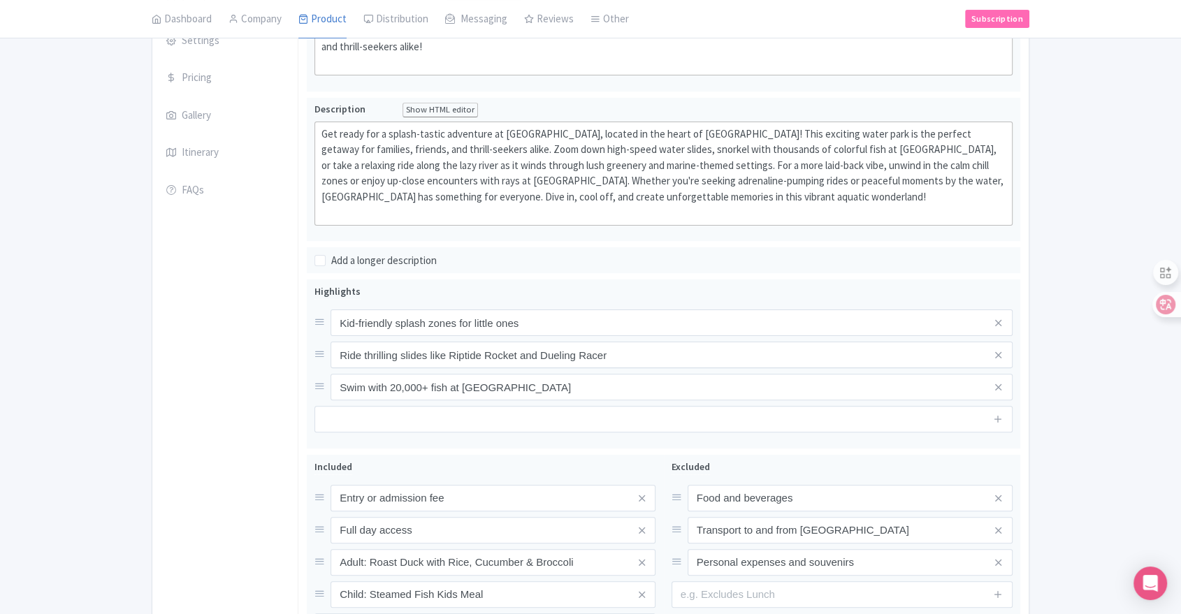
scroll to position [66, 0]
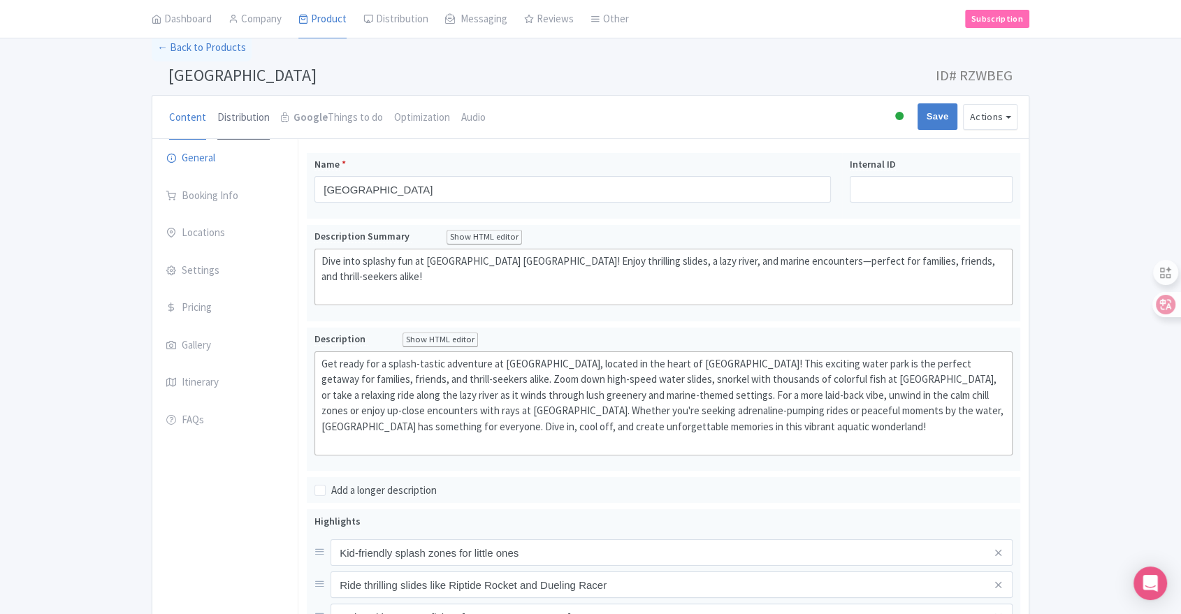
click at [244, 127] on link "Distribution" at bounding box center [243, 118] width 52 height 45
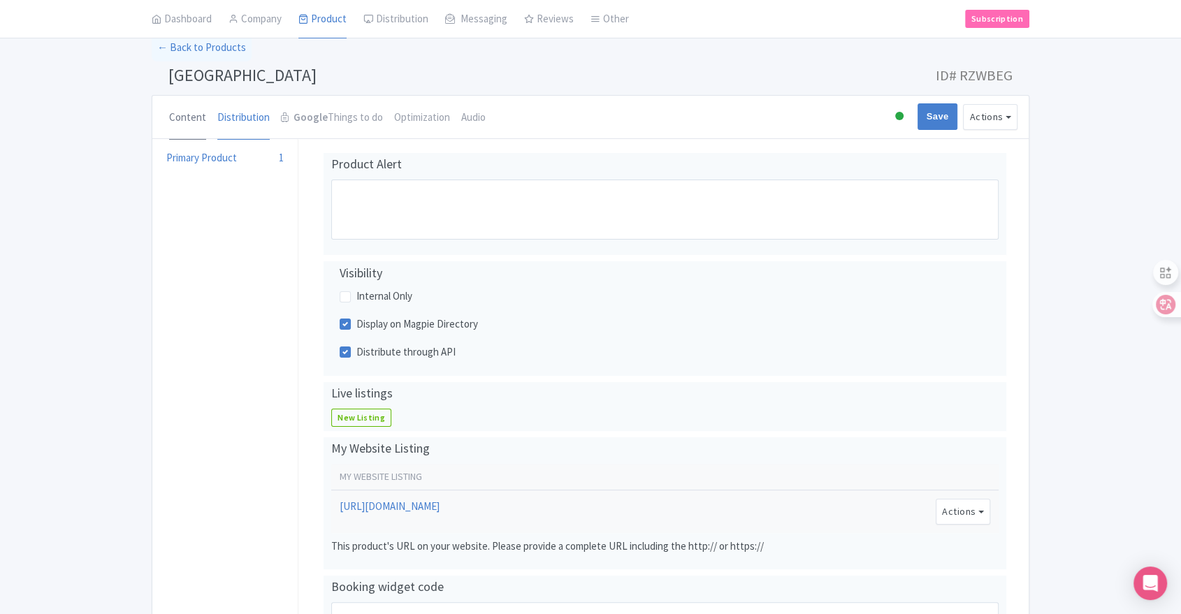
click at [194, 121] on link "Content" at bounding box center [187, 118] width 37 height 45
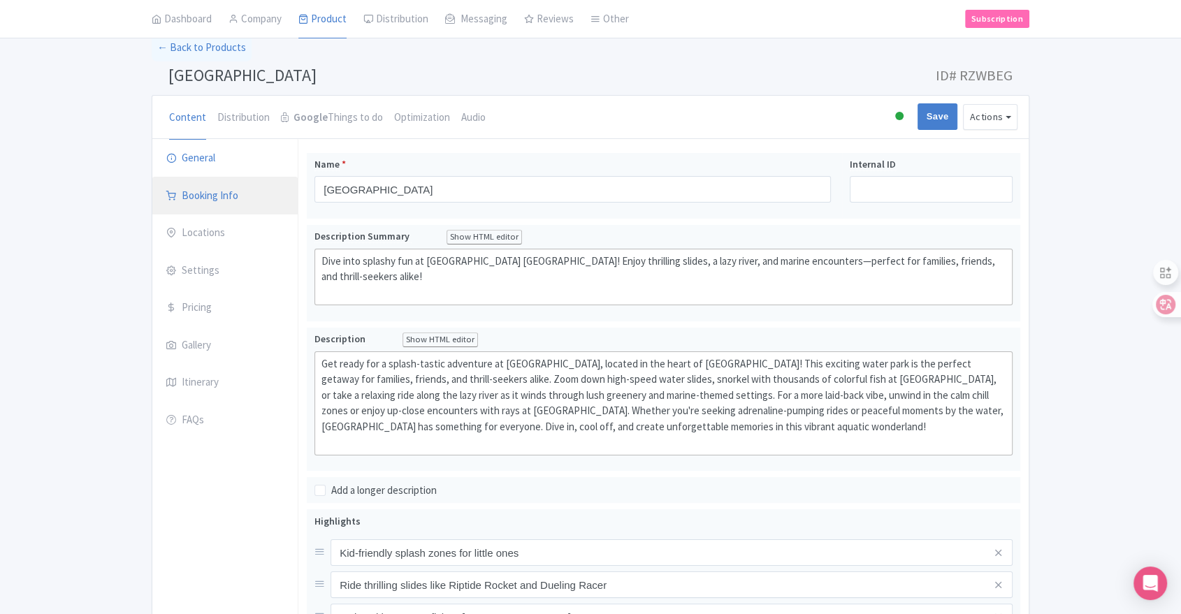
click at [222, 199] on link "Booking Info" at bounding box center [224, 196] width 145 height 39
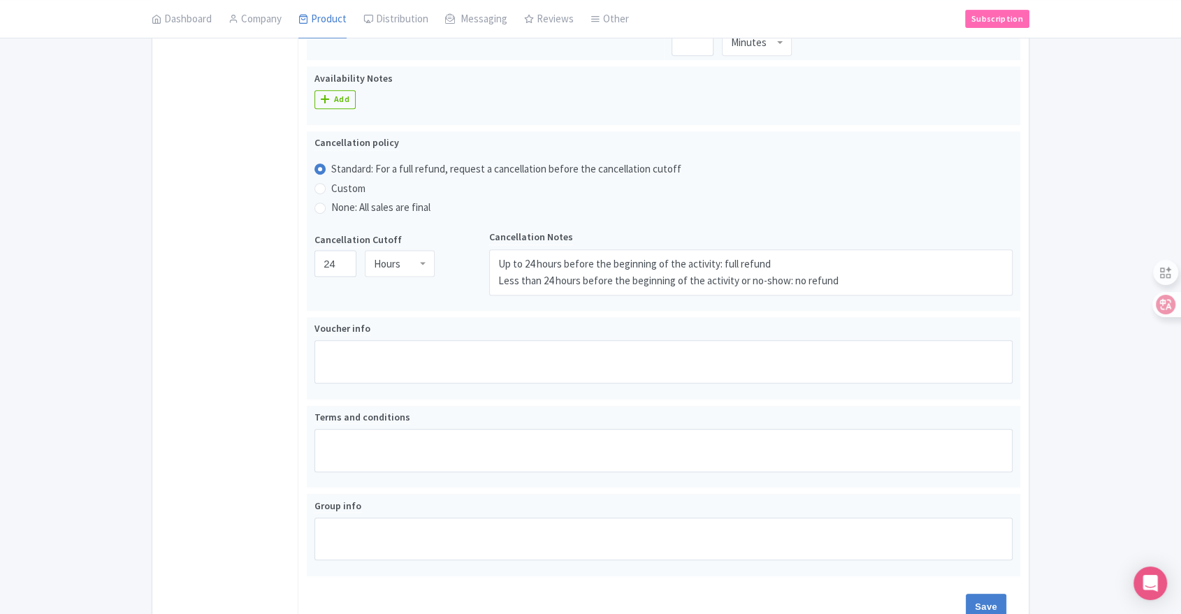
scroll to position [145, 0]
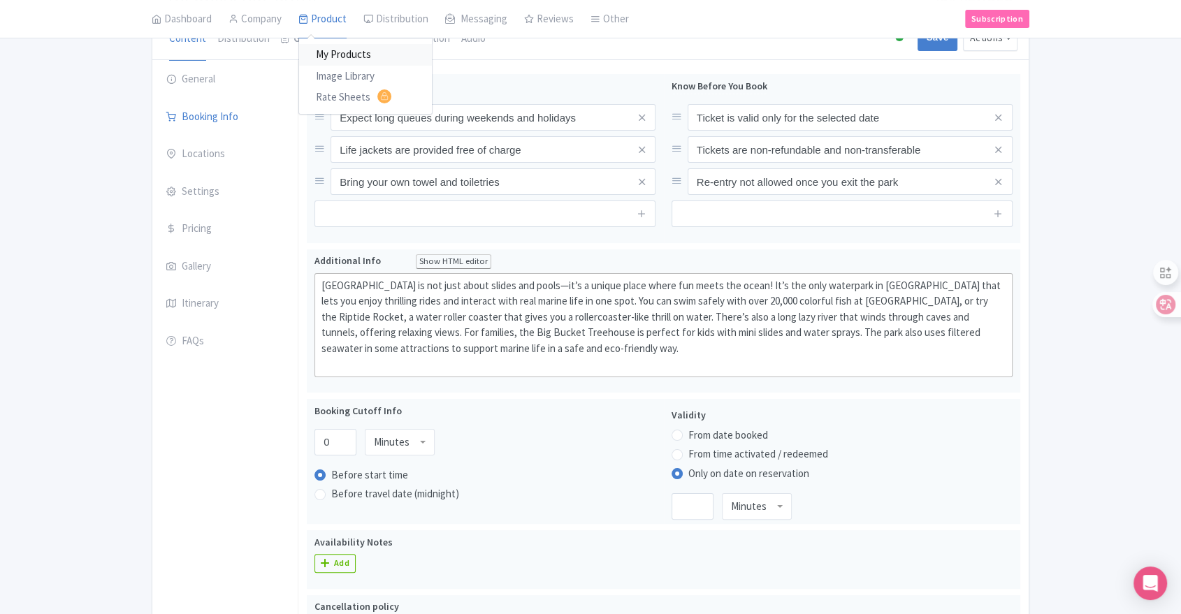
click at [336, 56] on link "My Products" at bounding box center [365, 56] width 133 height 22
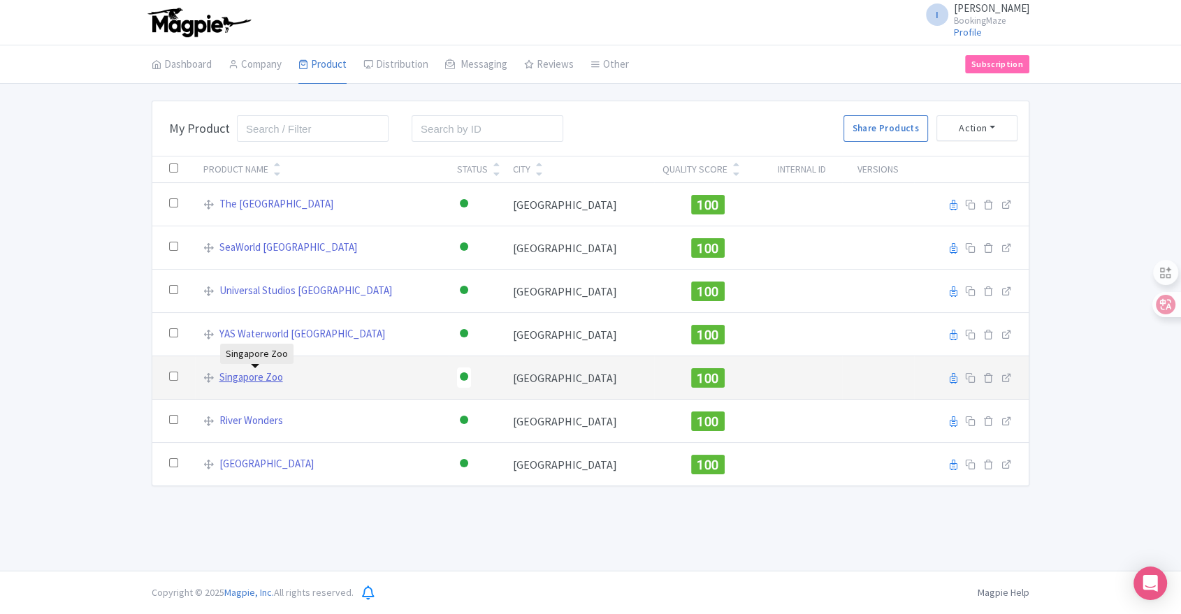
click at [235, 370] on link "Singapore Zoo" at bounding box center [251, 378] width 64 height 16
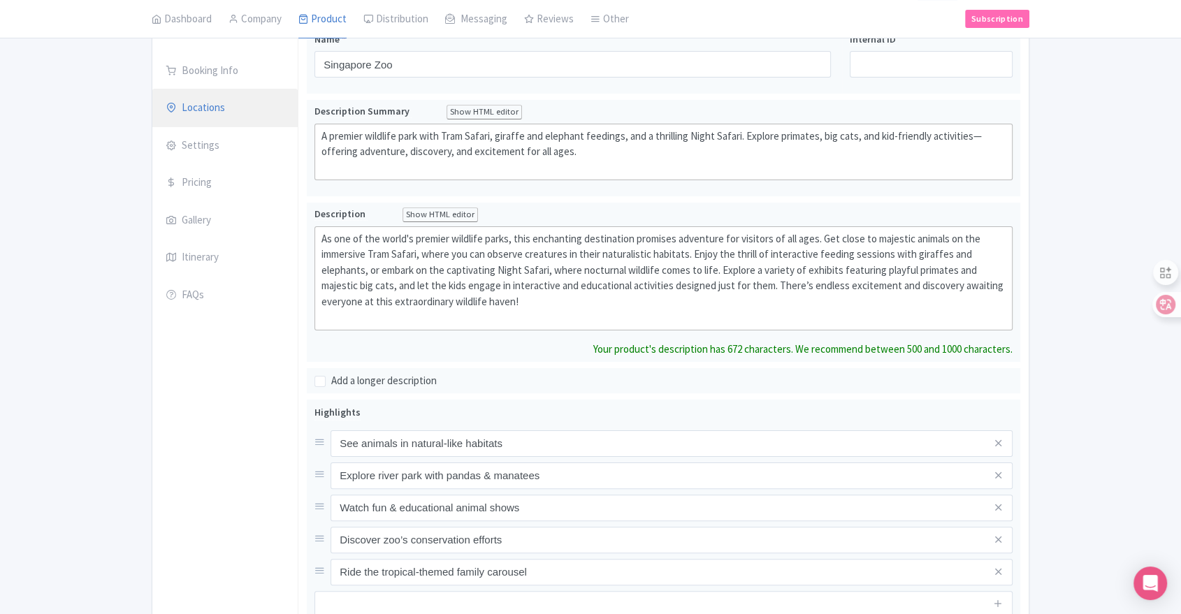
scroll to position [36, 0]
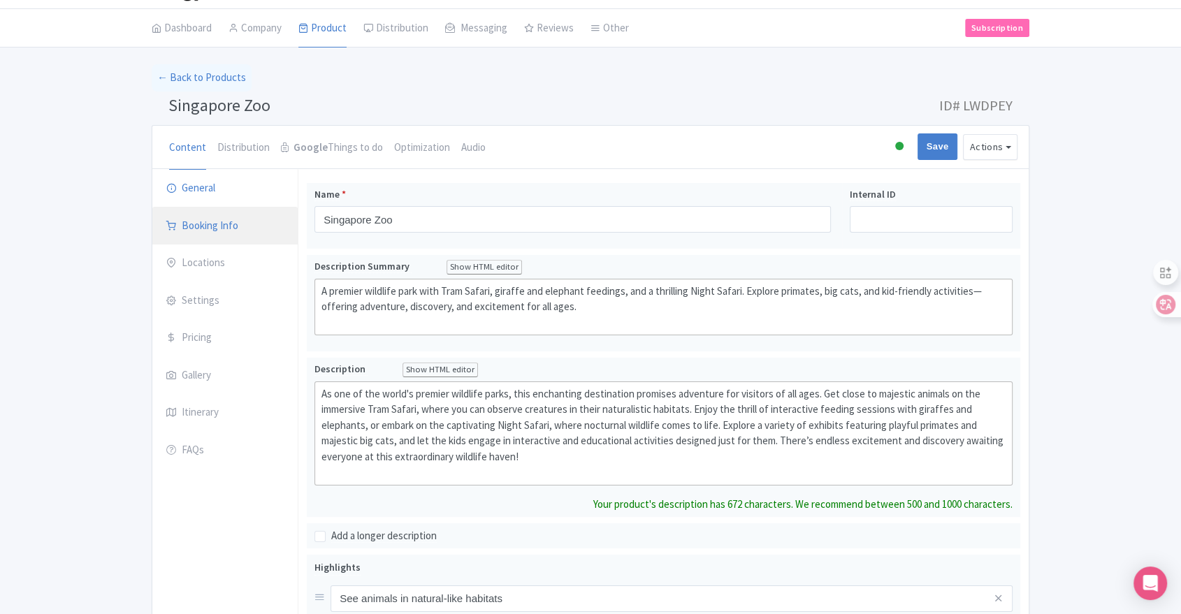
click at [191, 219] on link "Booking Info" at bounding box center [224, 226] width 145 height 39
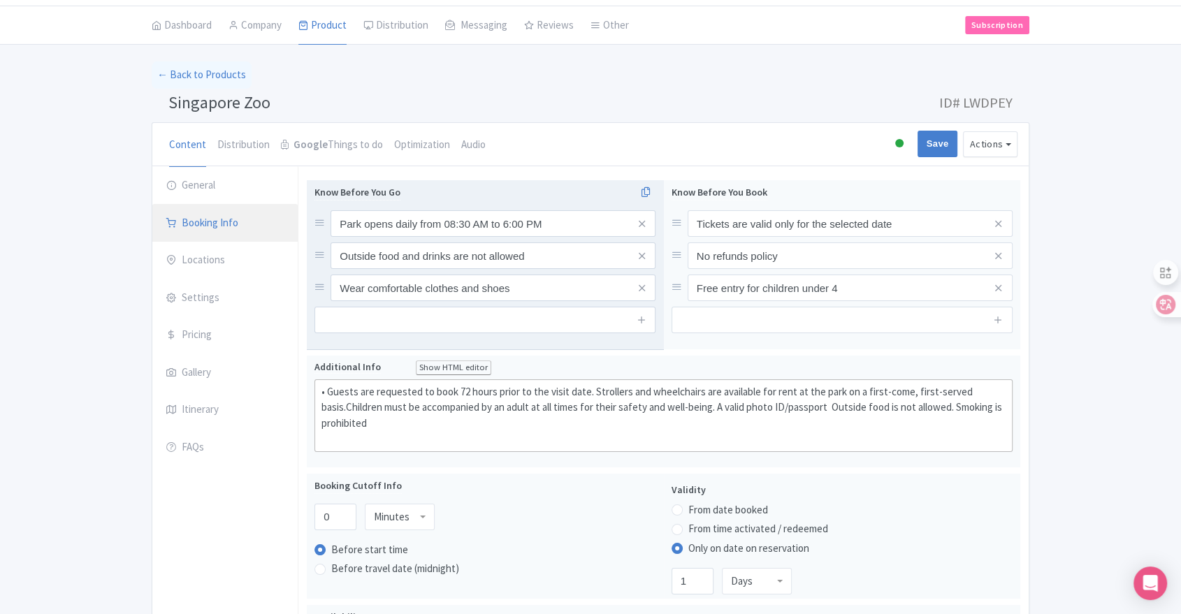
scroll to position [0, 0]
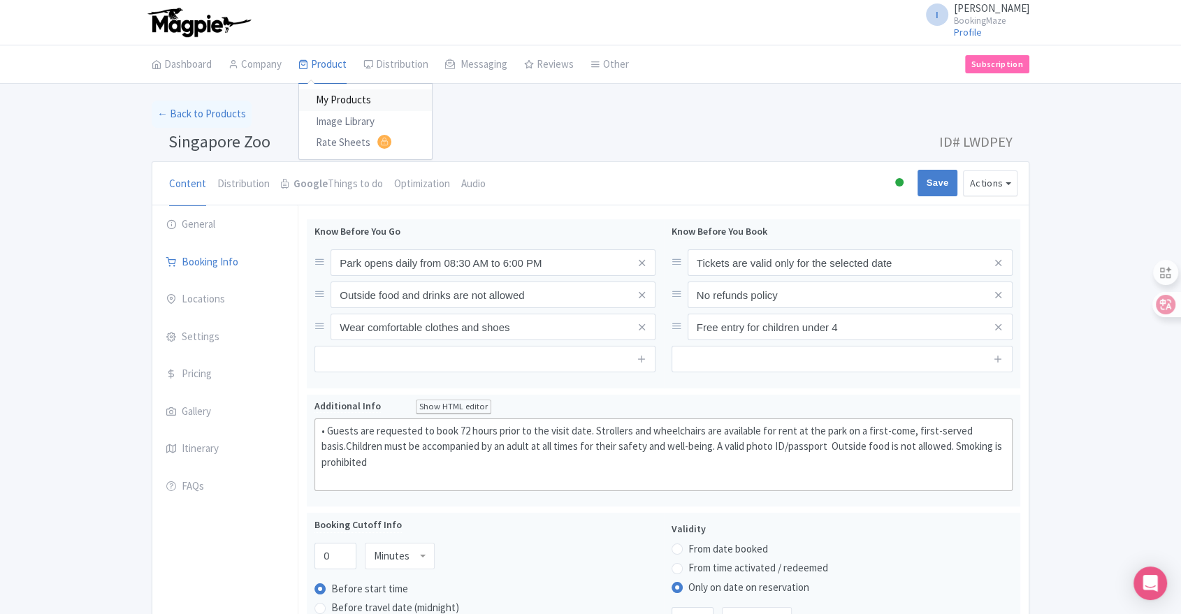
click at [341, 96] on link "My Products" at bounding box center [365, 100] width 133 height 22
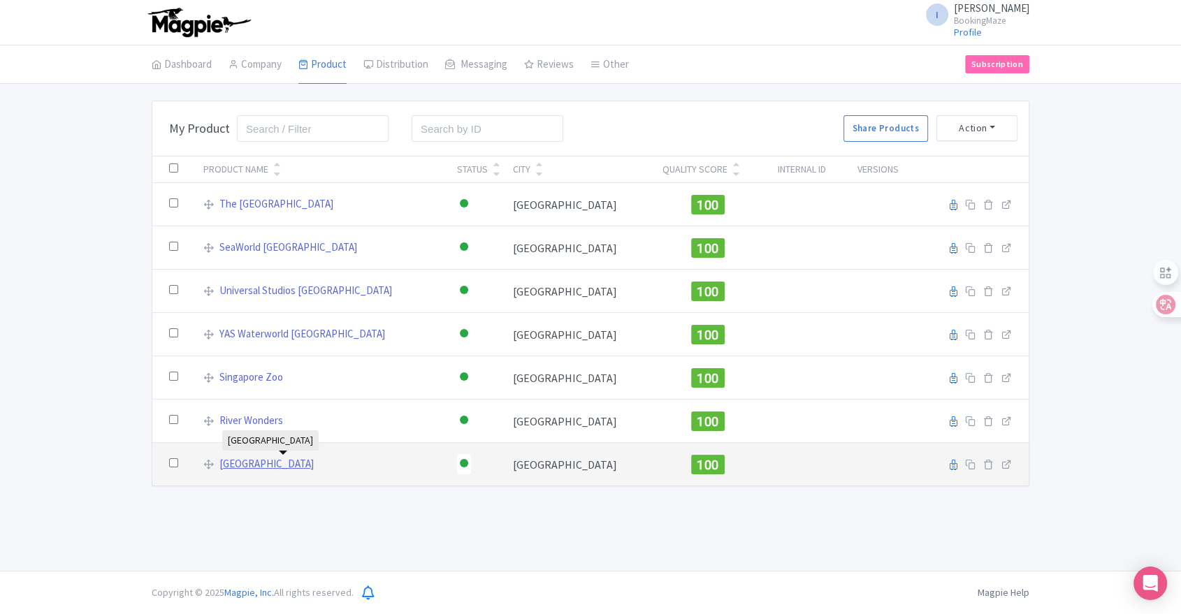
click at [270, 462] on link "[GEOGRAPHIC_DATA]" at bounding box center [266, 464] width 94 height 16
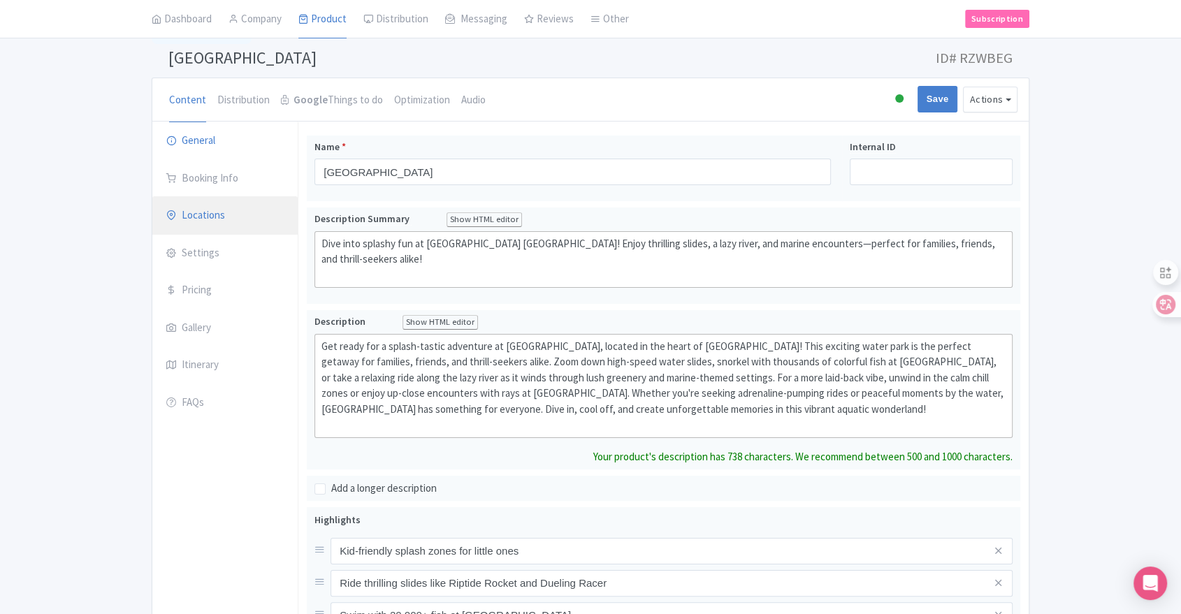
scroll to position [78, 0]
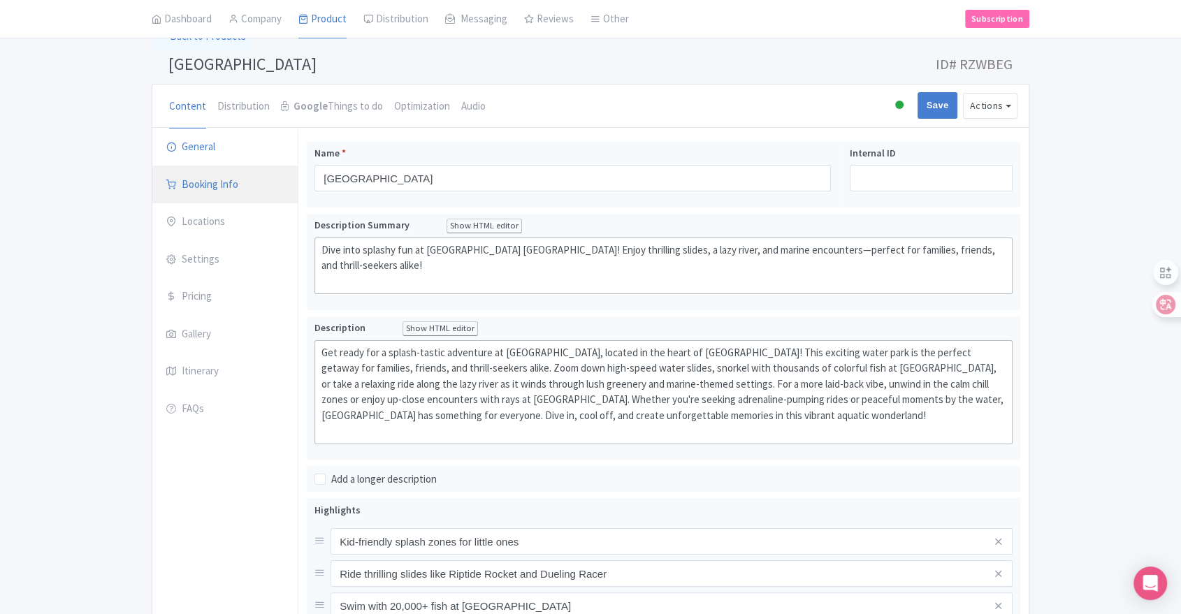
click at [250, 194] on link "Booking Info" at bounding box center [224, 185] width 145 height 39
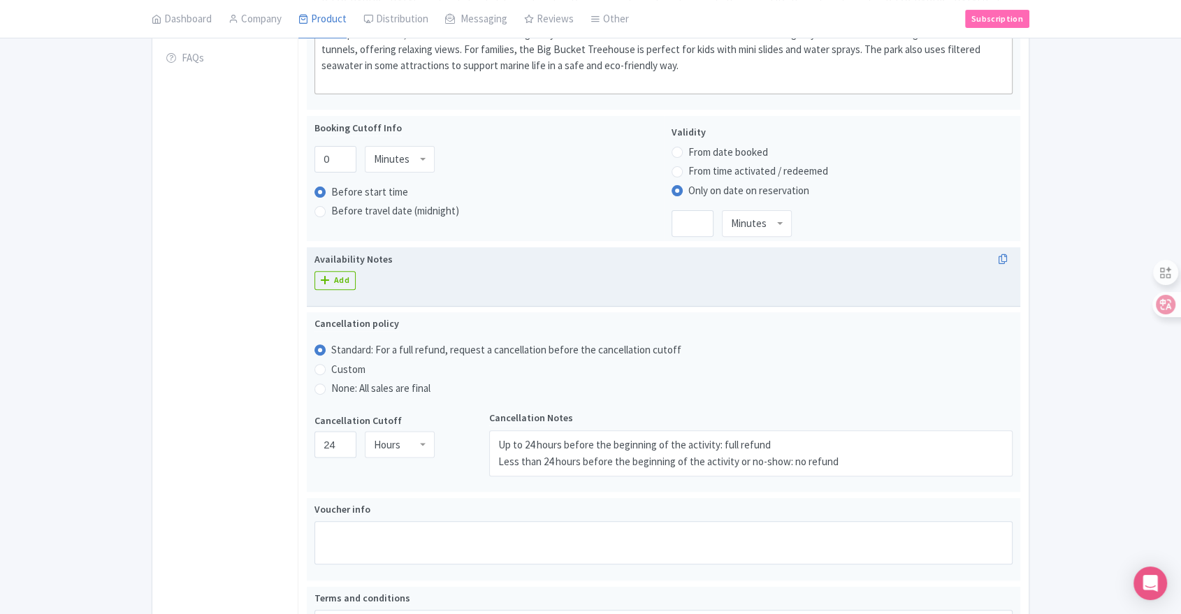
scroll to position [466, 0]
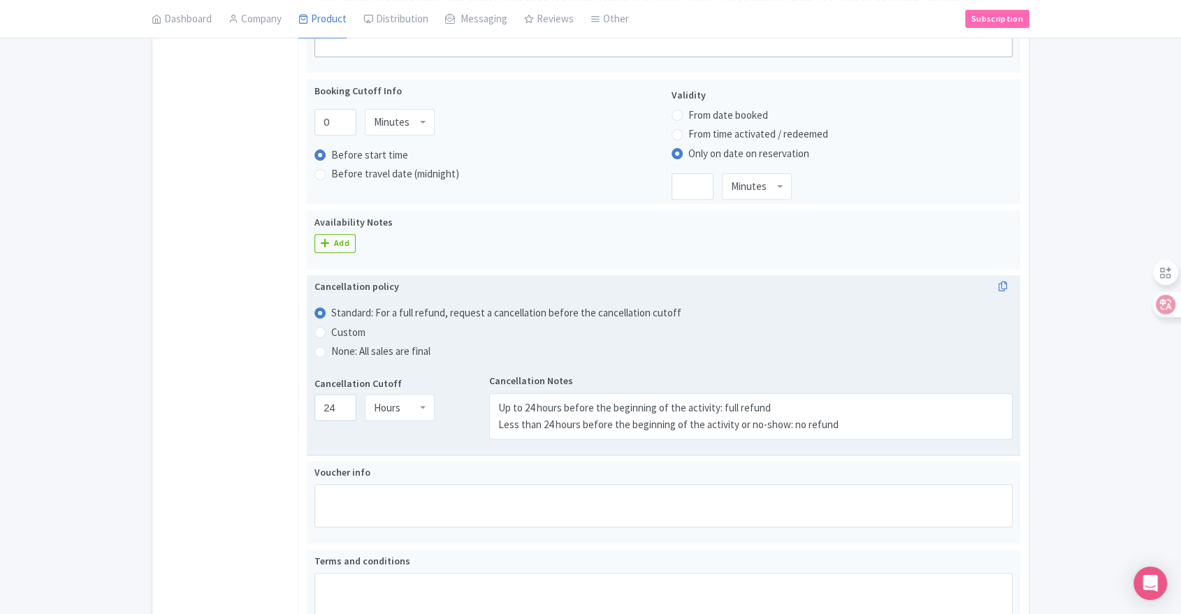
click at [331, 350] on label "None: All sales are final" at bounding box center [380, 352] width 99 height 16
click at [331, 350] on input "None: All sales are final" at bounding box center [338, 350] width 14 height 14
radio input "true"
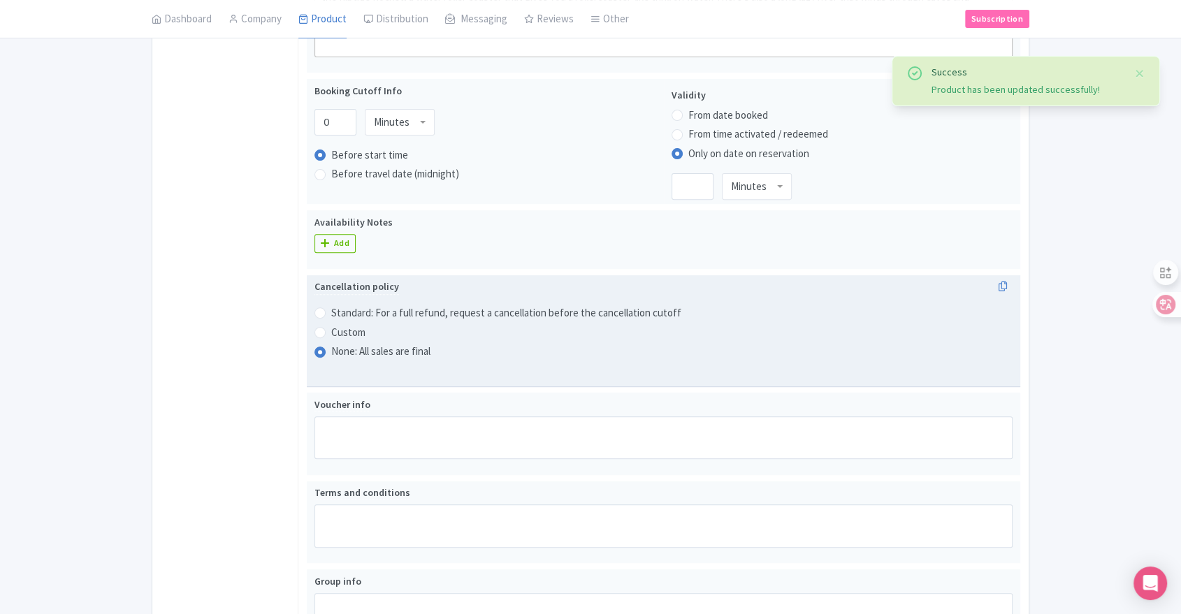
scroll to position [0, 0]
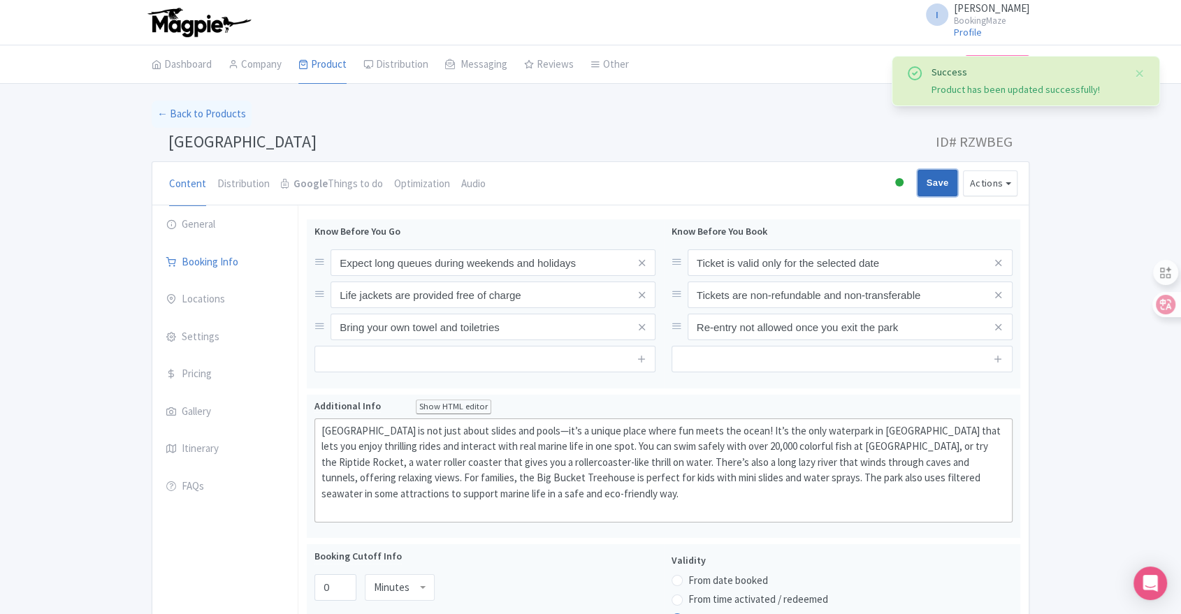
click at [945, 180] on input "Save" at bounding box center [938, 183] width 41 height 27
type input "Update Product"
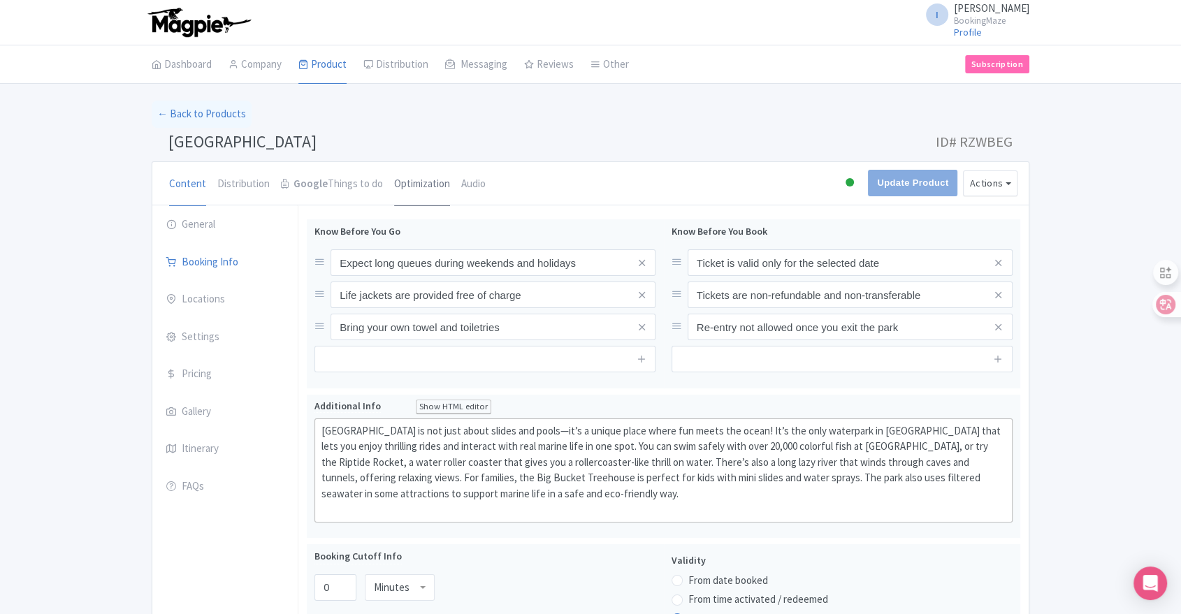
click at [412, 183] on link "Optimization" at bounding box center [422, 184] width 56 height 45
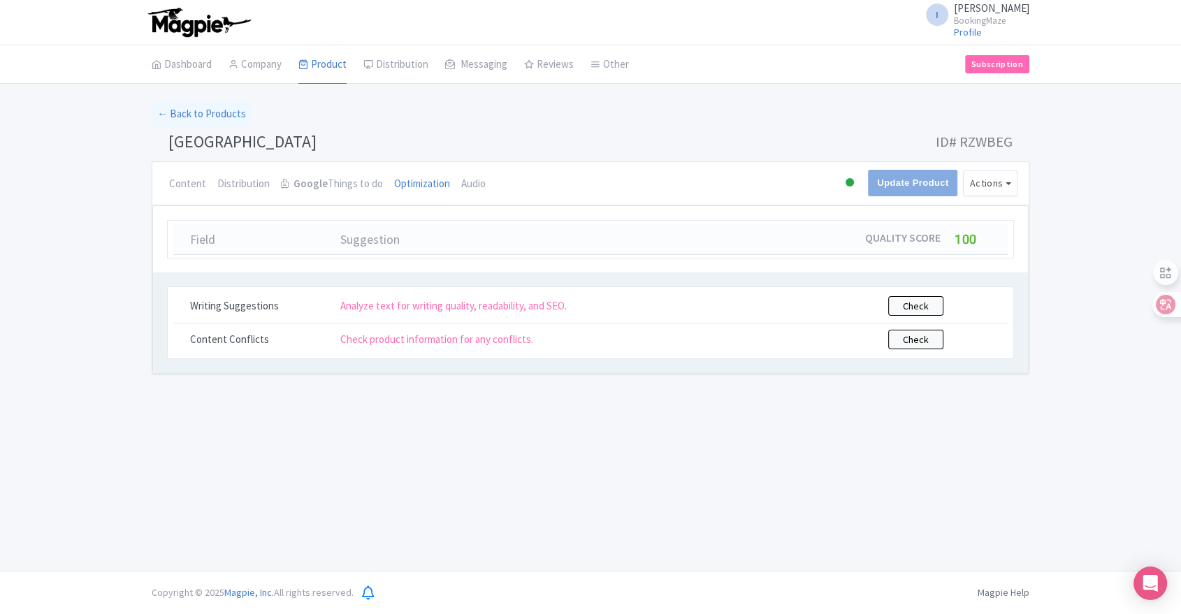
click at [568, 153] on h1 "[GEOGRAPHIC_DATA] ID# RZWBEG" at bounding box center [591, 145] width 878 height 34
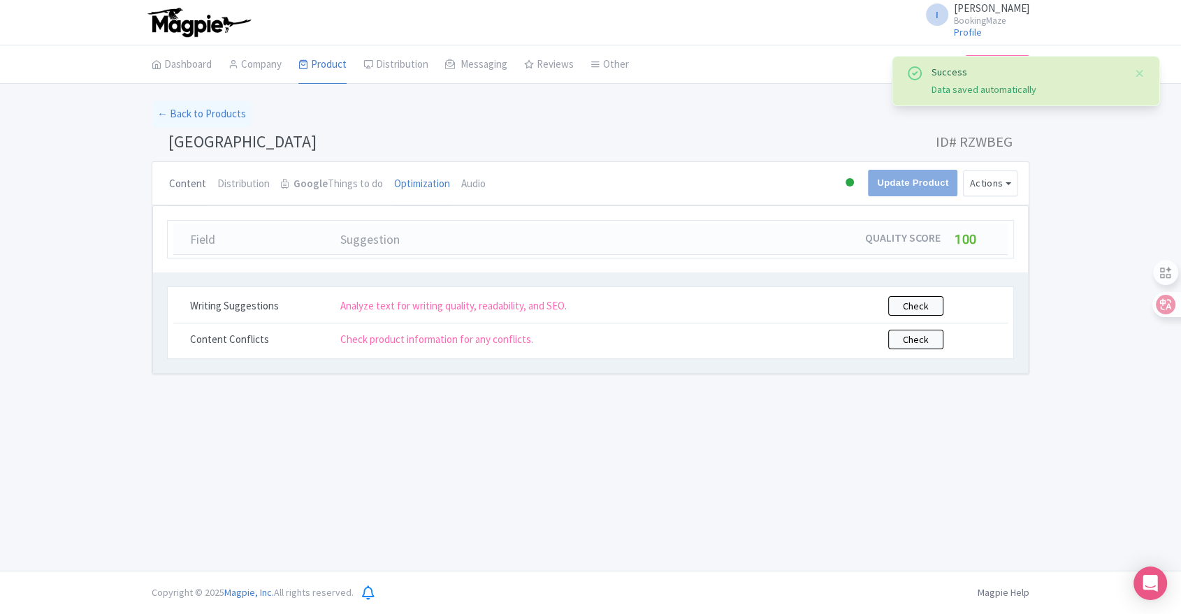
click at [169, 185] on link "Content" at bounding box center [187, 184] width 37 height 45
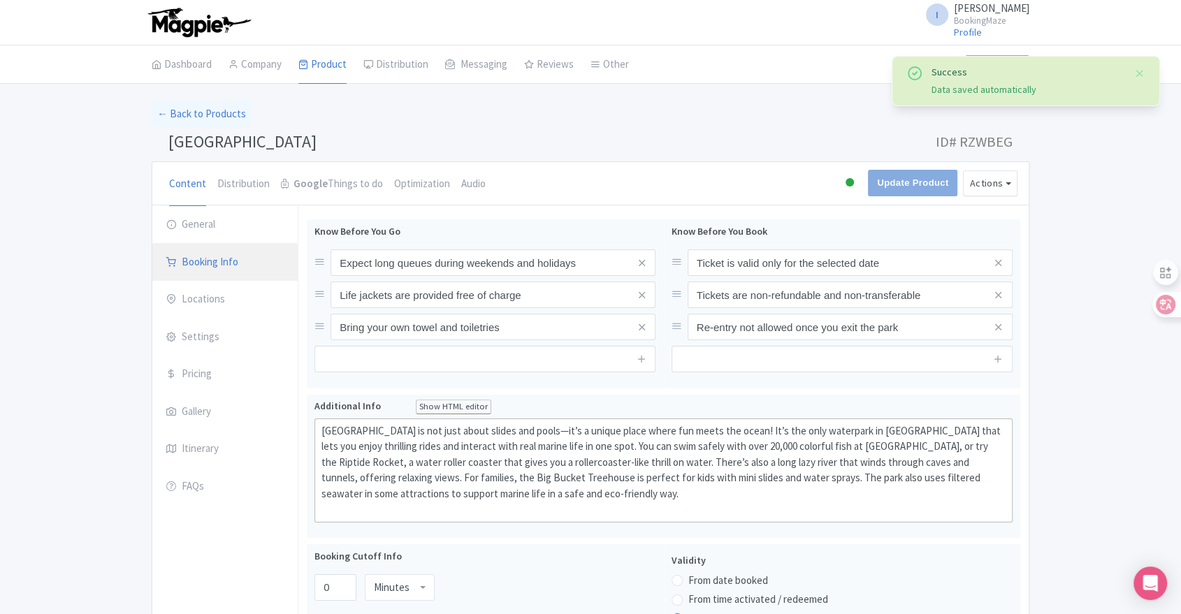
click at [203, 258] on link "Booking Info" at bounding box center [224, 262] width 145 height 39
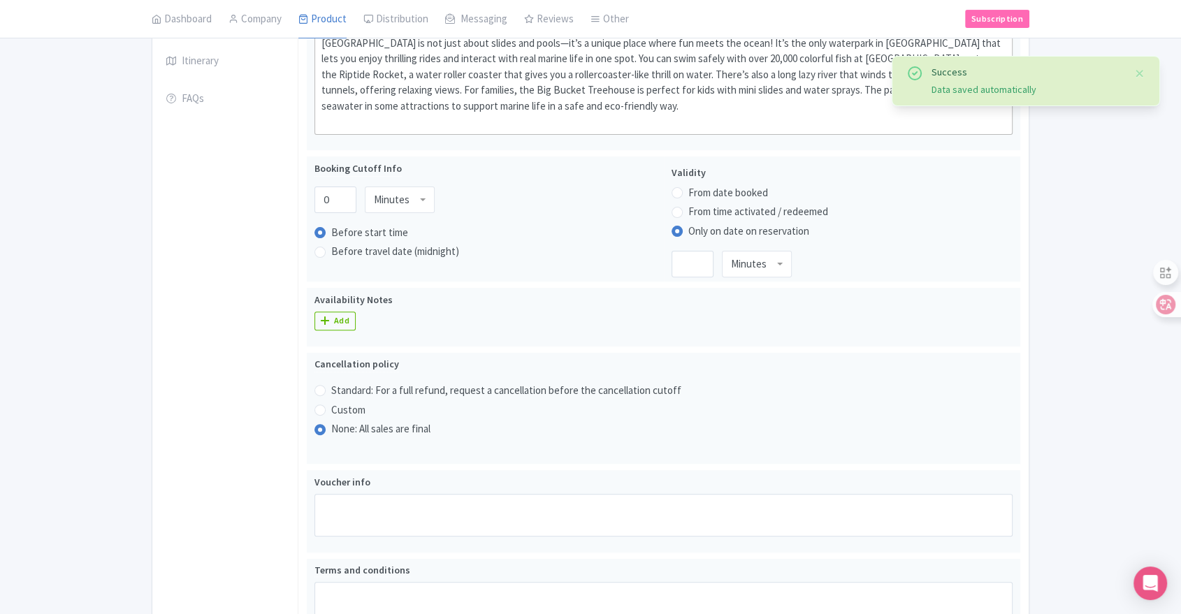
scroll to position [466, 0]
